Goal: Use online tool/utility: Utilize a website feature to perform a specific function

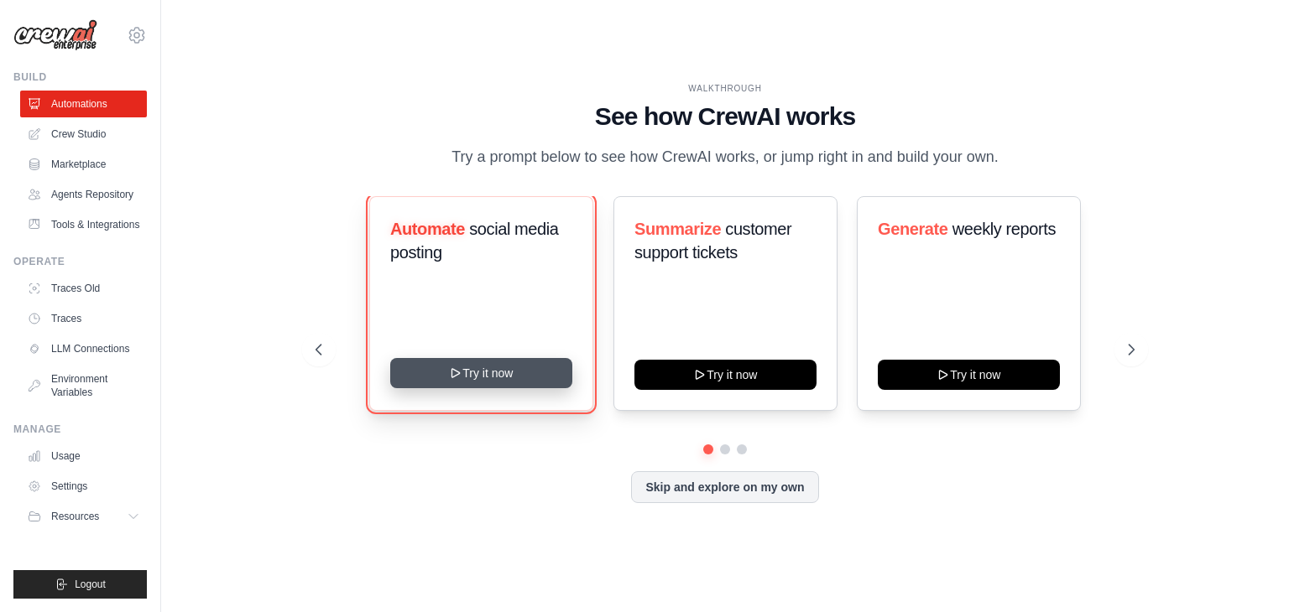
click at [469, 385] on button "Try it now" at bounding box center [481, 373] width 182 height 30
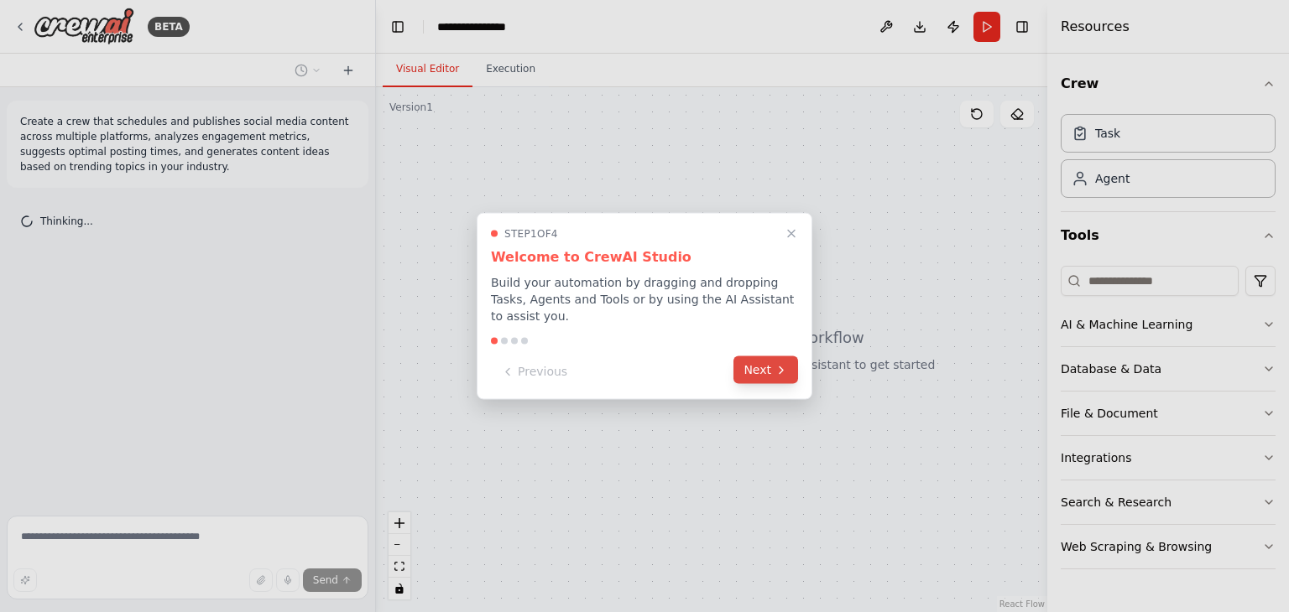
click at [778, 370] on button "Next" at bounding box center [765, 371] width 65 height 28
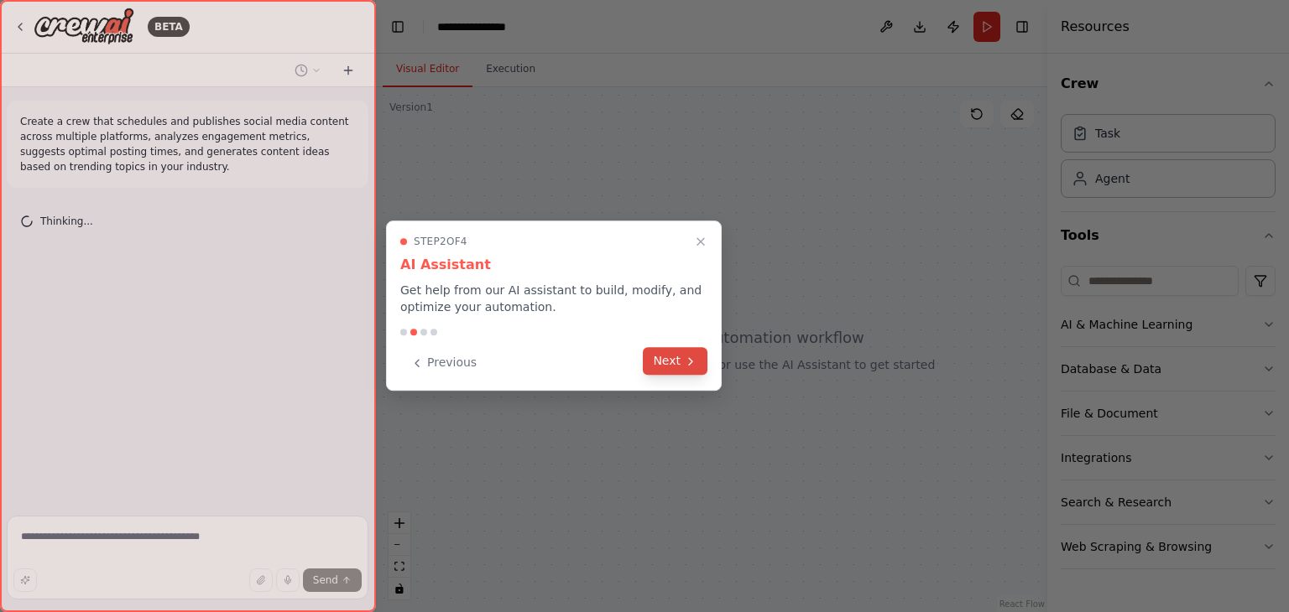
click at [678, 353] on button "Next" at bounding box center [675, 361] width 65 height 28
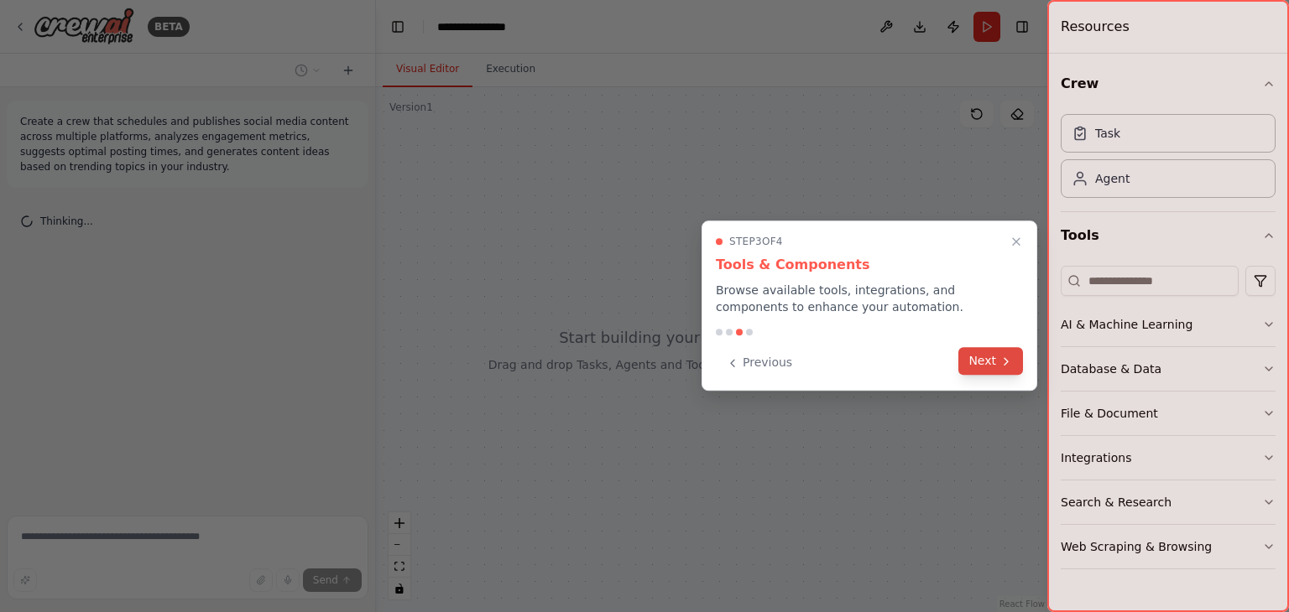
click at [988, 370] on button "Next" at bounding box center [990, 361] width 65 height 28
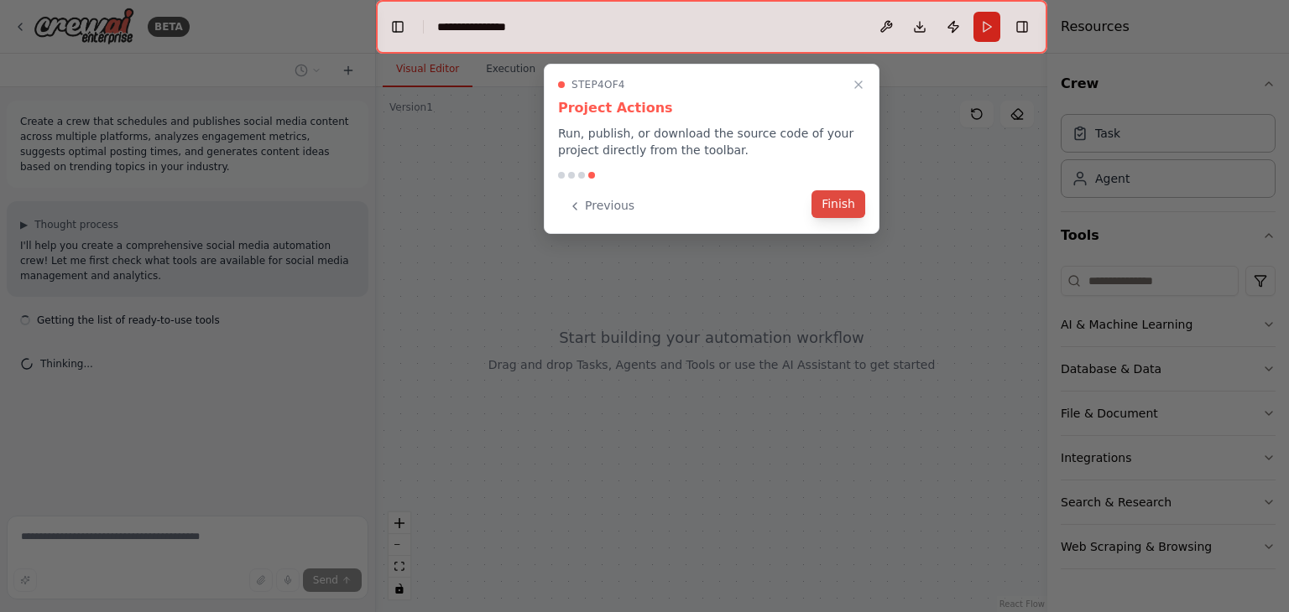
click at [852, 204] on button "Finish" at bounding box center [838, 204] width 54 height 28
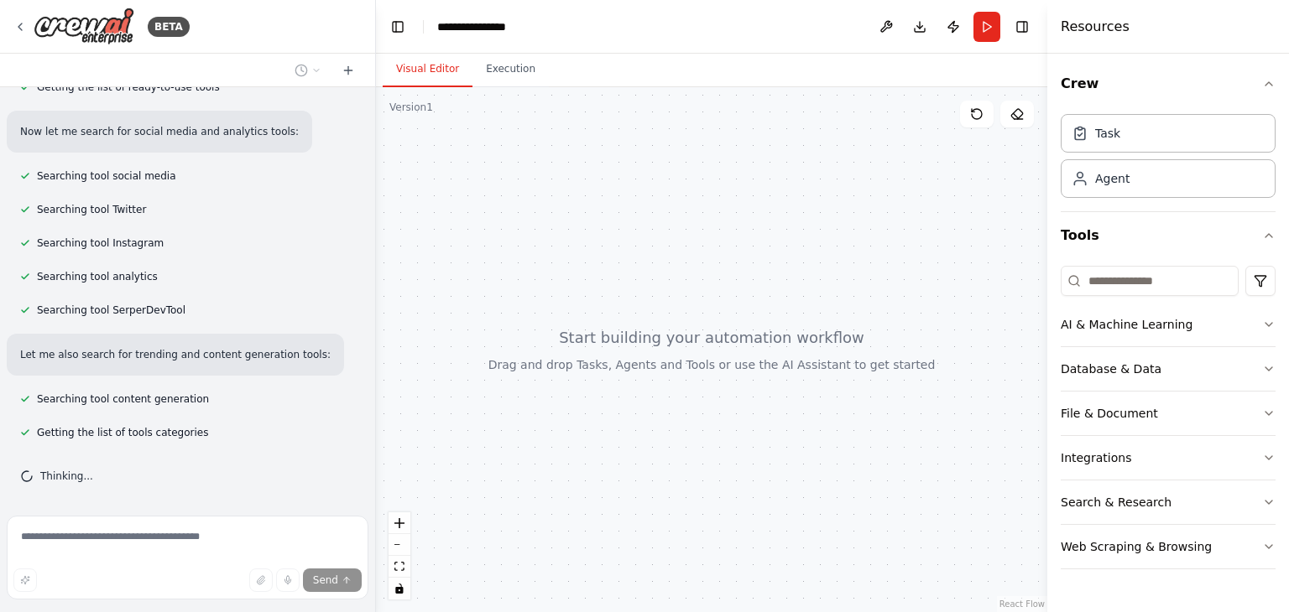
scroll to position [267, 0]
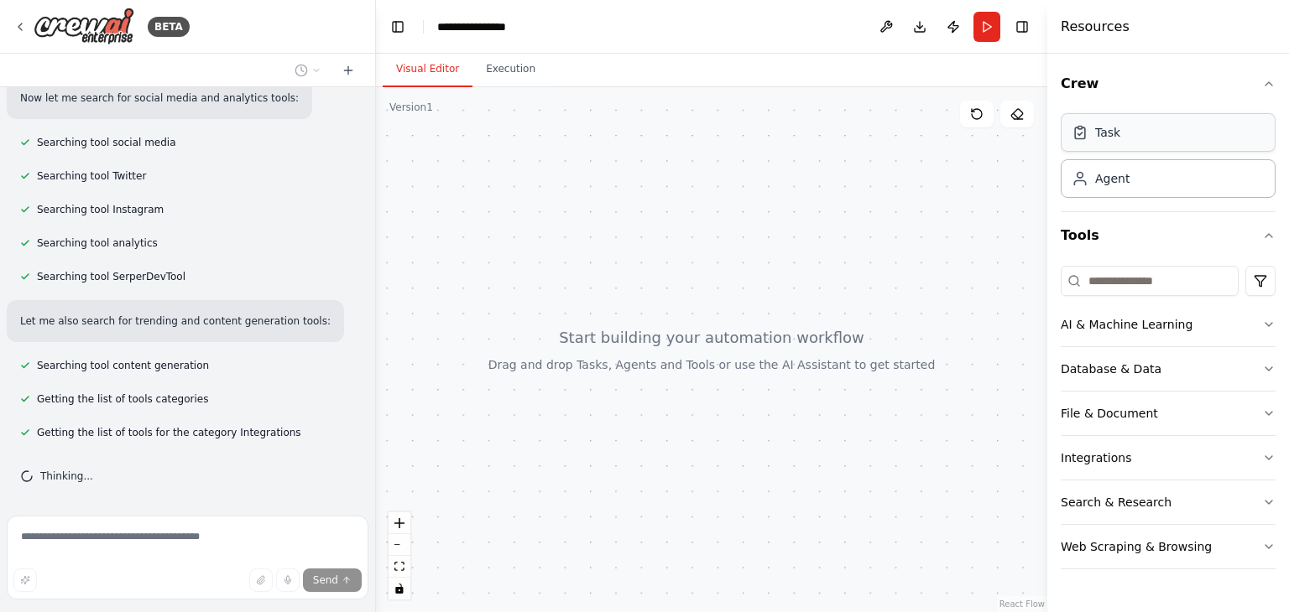
click at [1128, 122] on div "Task" at bounding box center [1167, 132] width 215 height 39
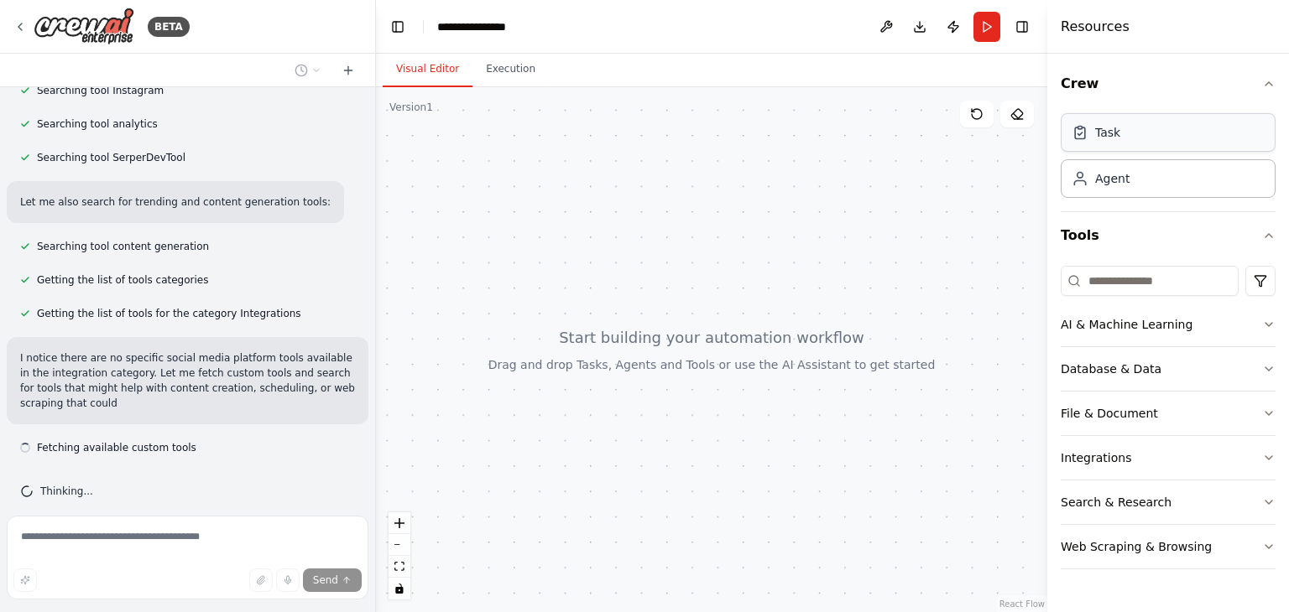
scroll to position [401, 0]
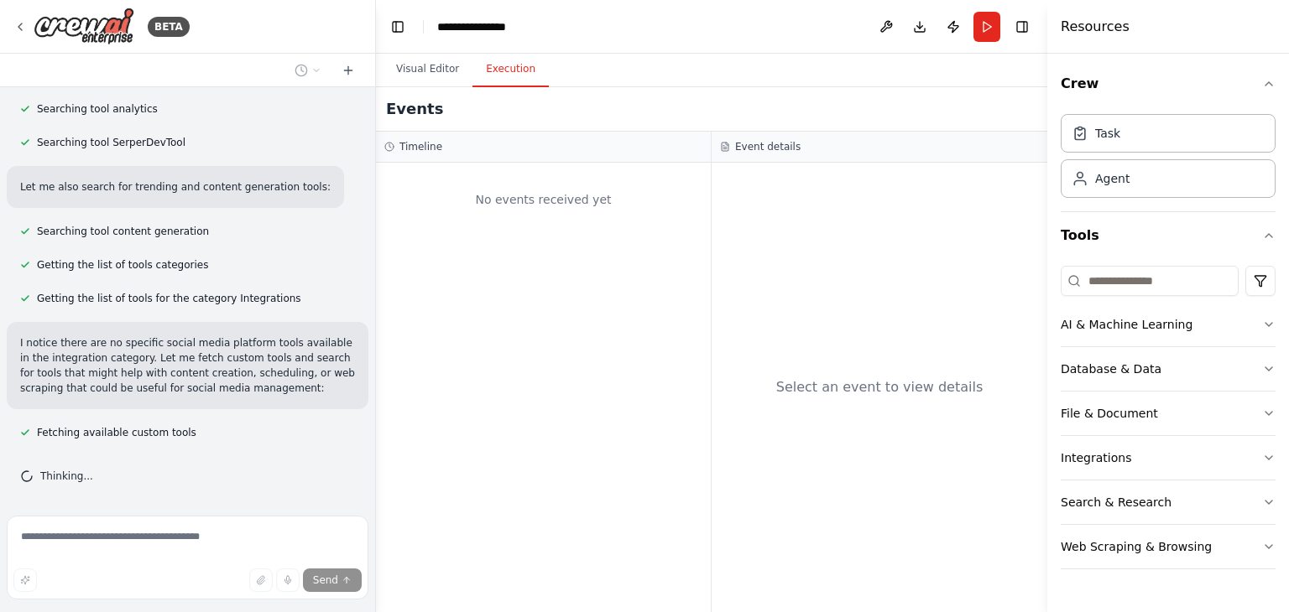
click at [493, 70] on button "Execution" at bounding box center [510, 69] width 76 height 35
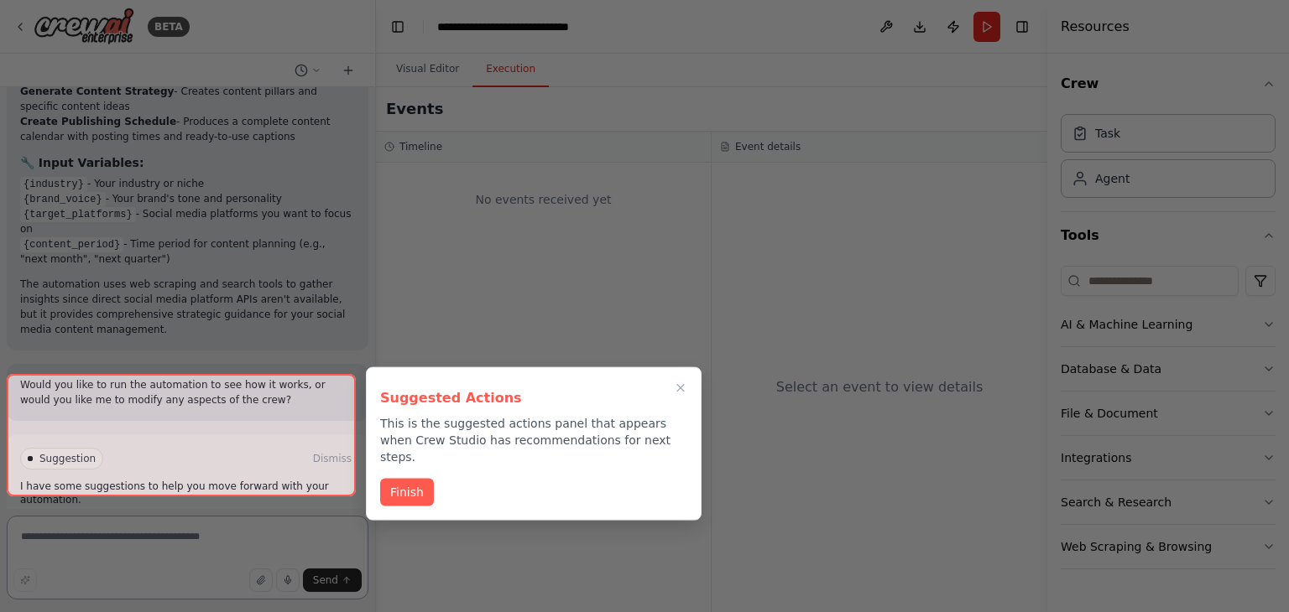
scroll to position [1961, 0]
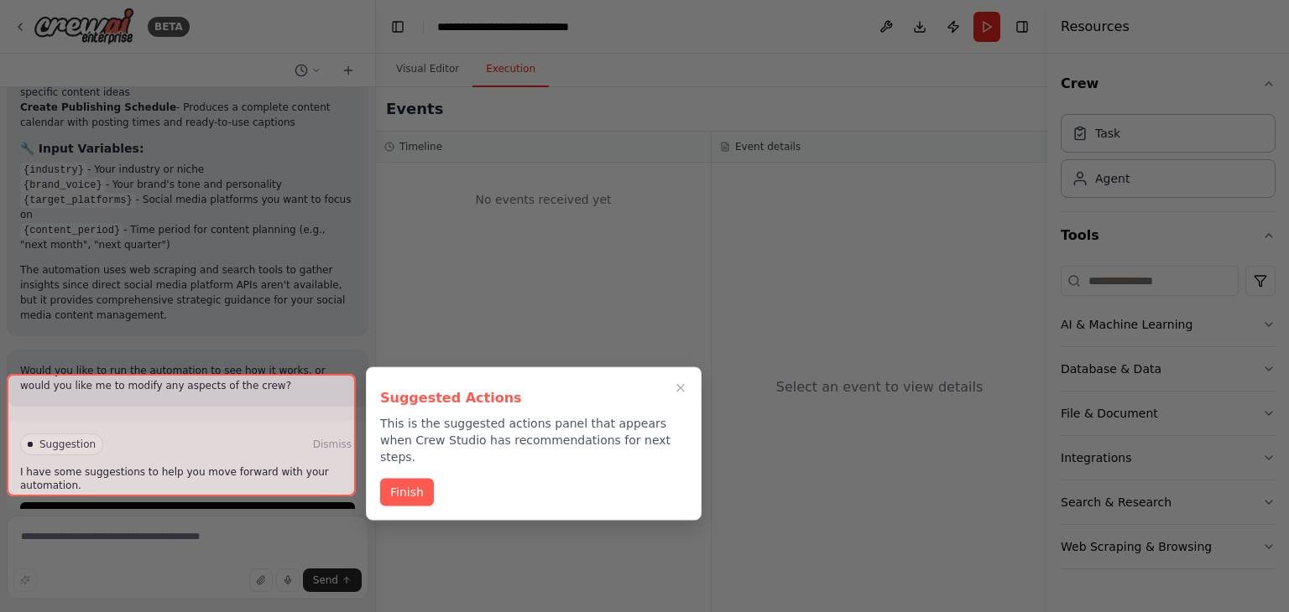
click at [675, 390] on button "Close walkthrough" at bounding box center [680, 388] width 20 height 20
